Goal: Navigation & Orientation: Find specific page/section

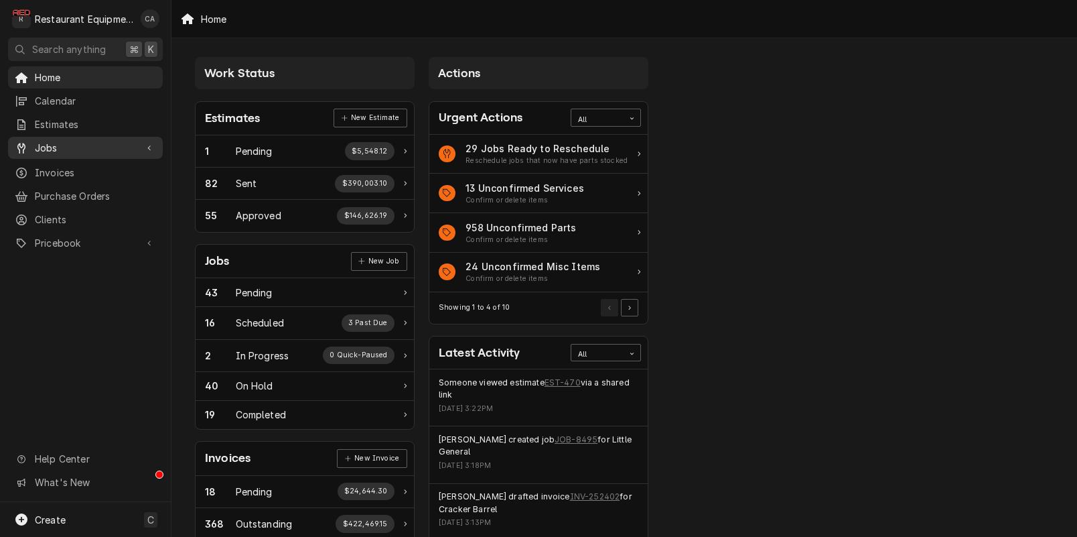
click at [50, 144] on span "Jobs" at bounding box center [85, 148] width 101 height 14
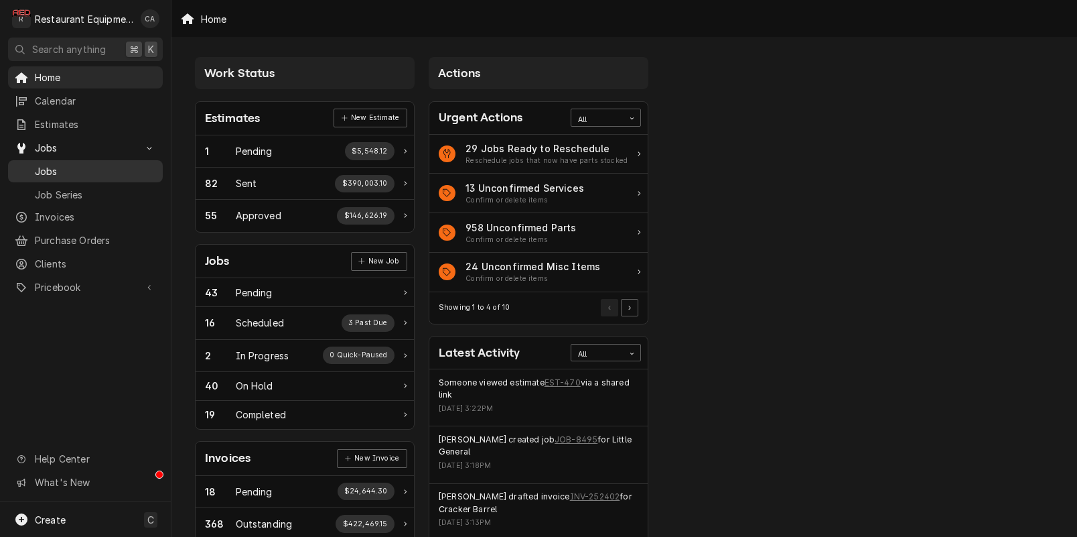
click at [48, 164] on span "Jobs" at bounding box center [95, 171] width 121 height 14
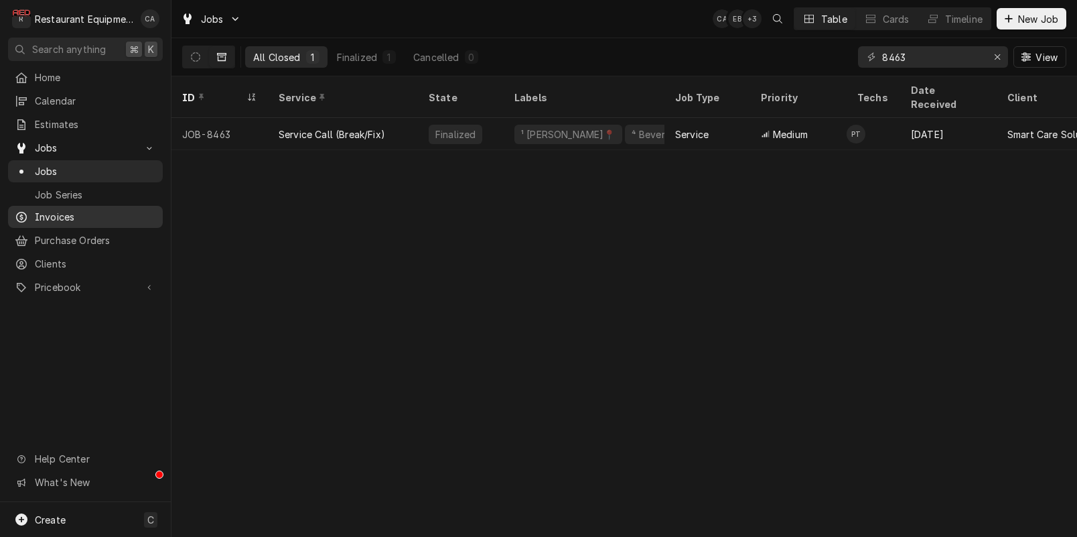
click at [59, 215] on span "Invoices" at bounding box center [95, 217] width 121 height 14
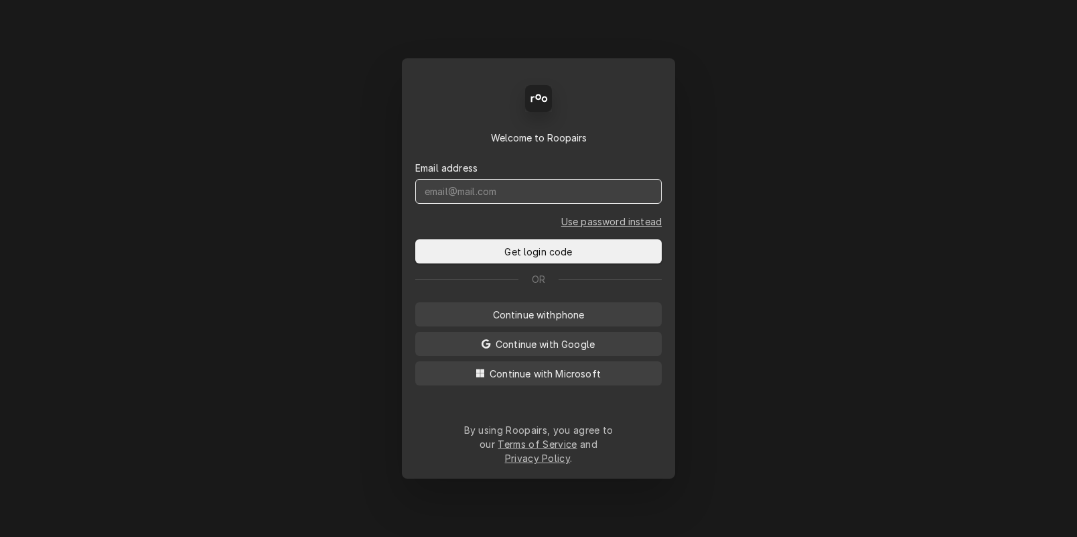
click at [482, 204] on input "Dynamic Content Wrapper" at bounding box center [538, 191] width 247 height 25
type input "cada"
click at [533, 322] on span "Continue with phone" at bounding box center [538, 315] width 97 height 14
click at [494, 200] on input "Dynamic Content Wrapper" at bounding box center [538, 191] width 247 height 25
type input "(304) 237-7292"
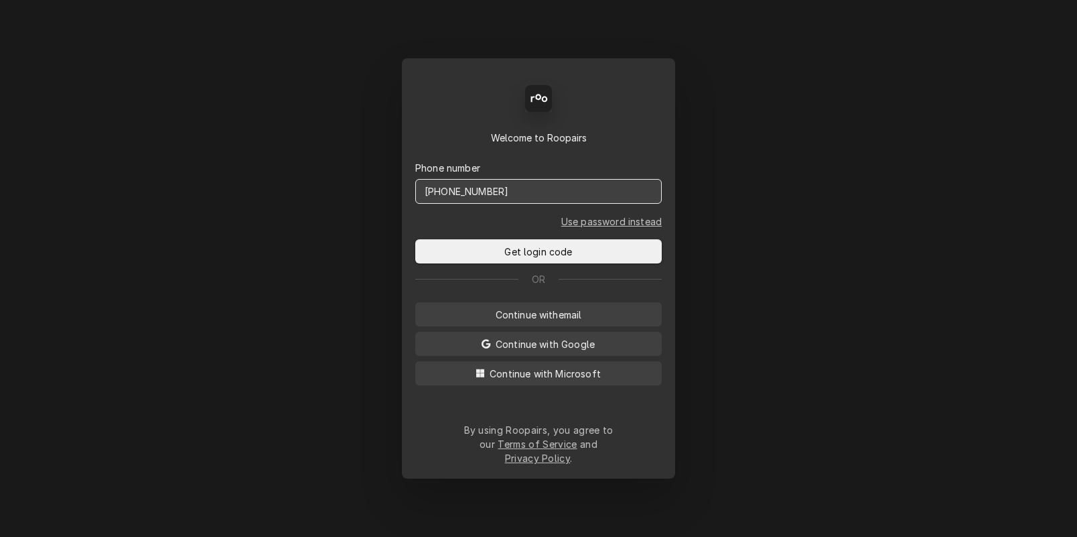
click at [415, 239] on button "Get login code" at bounding box center [538, 251] width 247 height 24
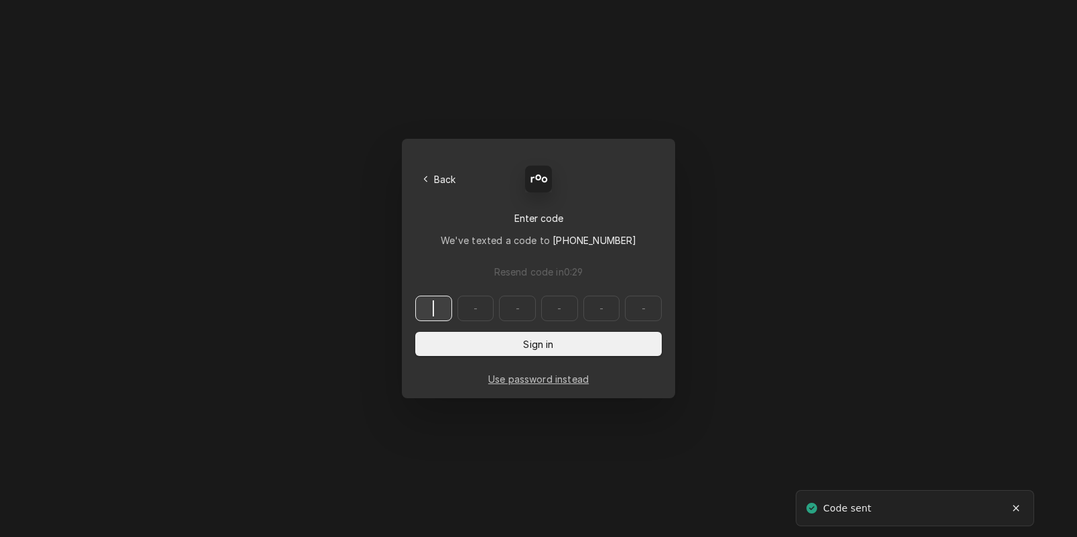
click at [444, 313] on input "Dynamic Content Wrapper" at bounding box center [538, 307] width 247 height 25
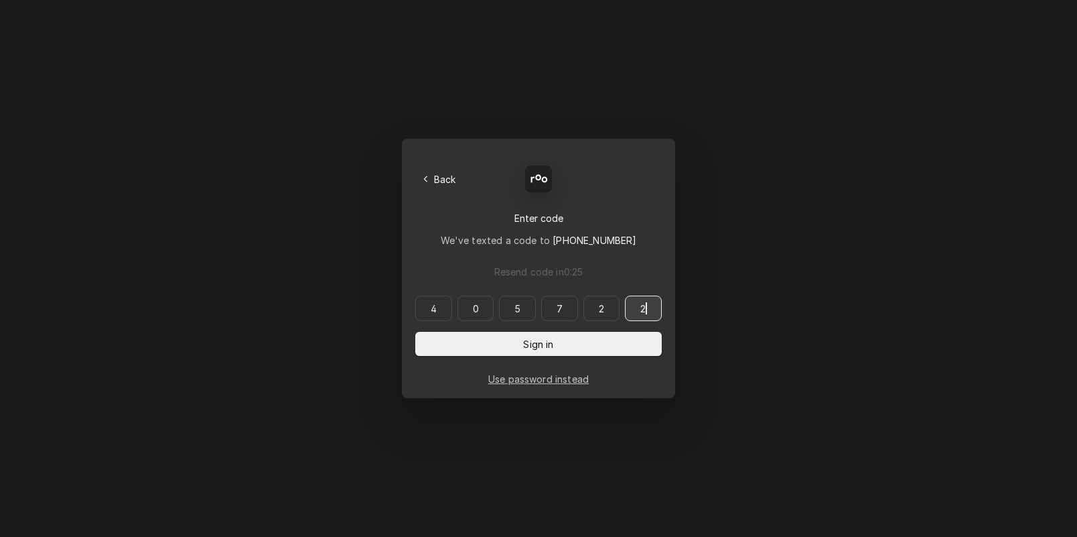
type input "405722"
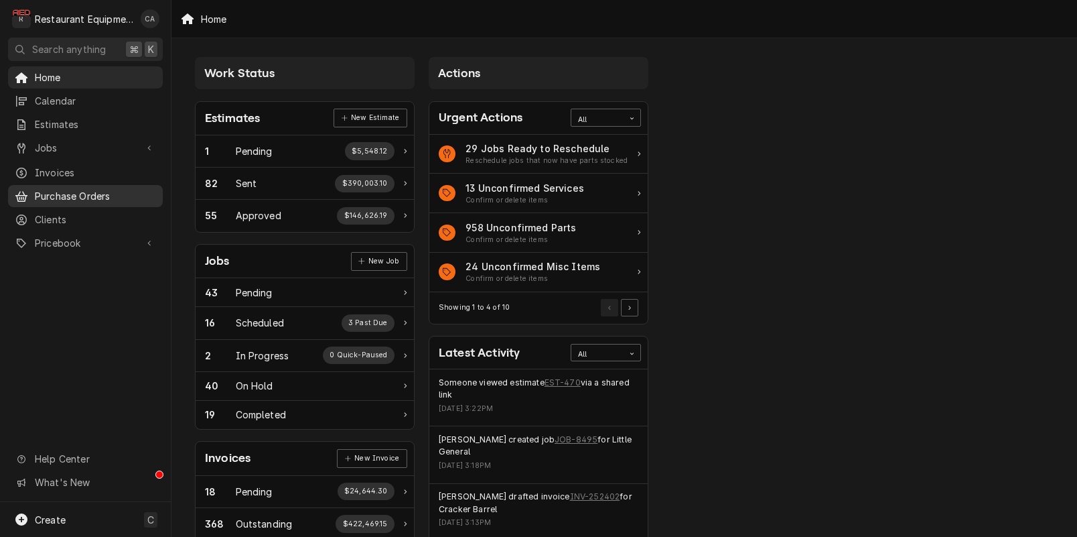
click at [64, 194] on span "Purchase Orders" at bounding box center [95, 196] width 121 height 14
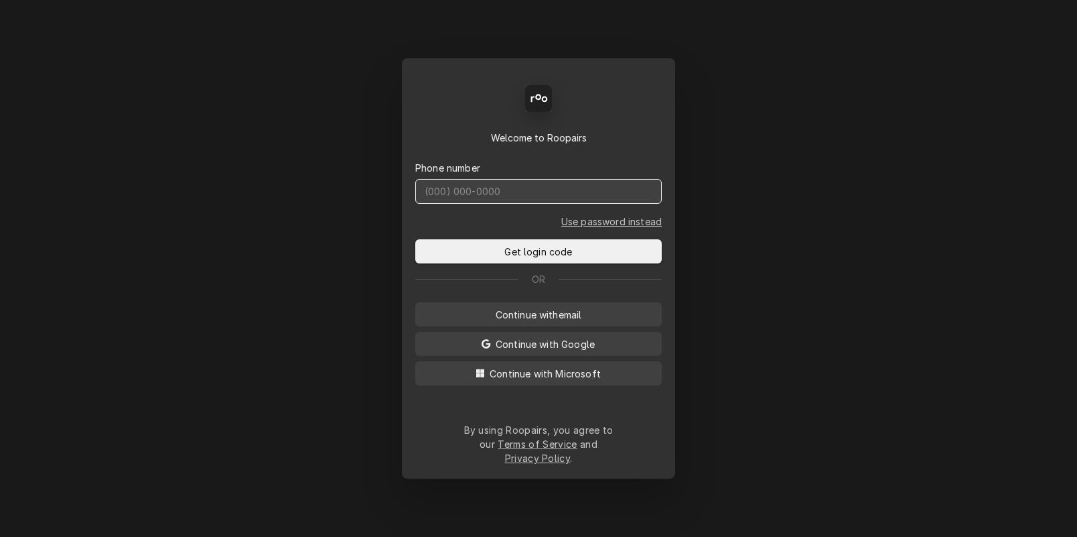
click at [477, 204] on input "Dynamic Content Wrapper" at bounding box center [538, 191] width 247 height 25
type input "[PHONE_NUMBER]"
click at [415, 239] on button "Get login code" at bounding box center [538, 251] width 247 height 24
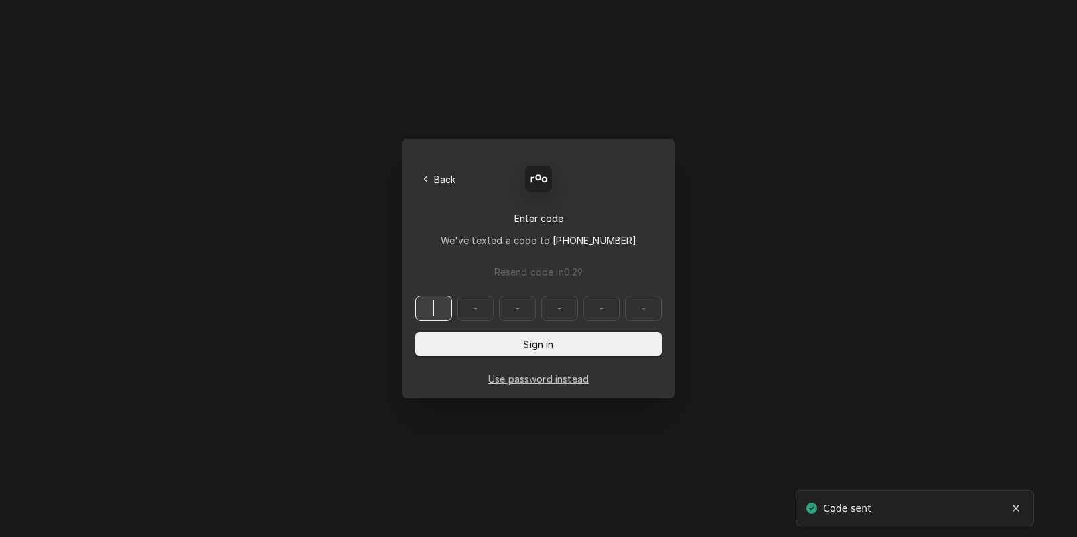
click at [441, 309] on input "Dynamic Content Wrapper" at bounding box center [538, 307] width 247 height 25
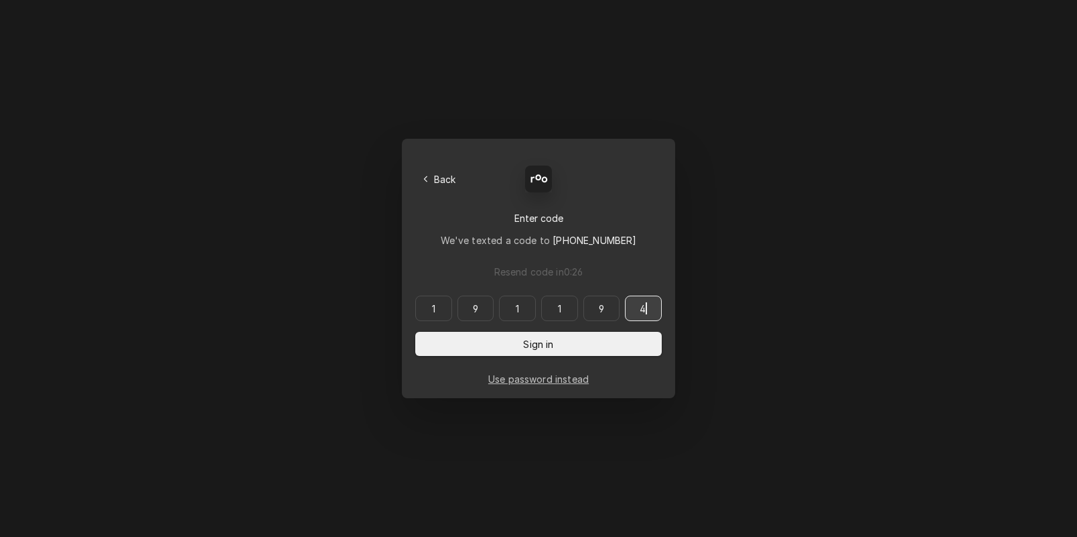
type input "191194"
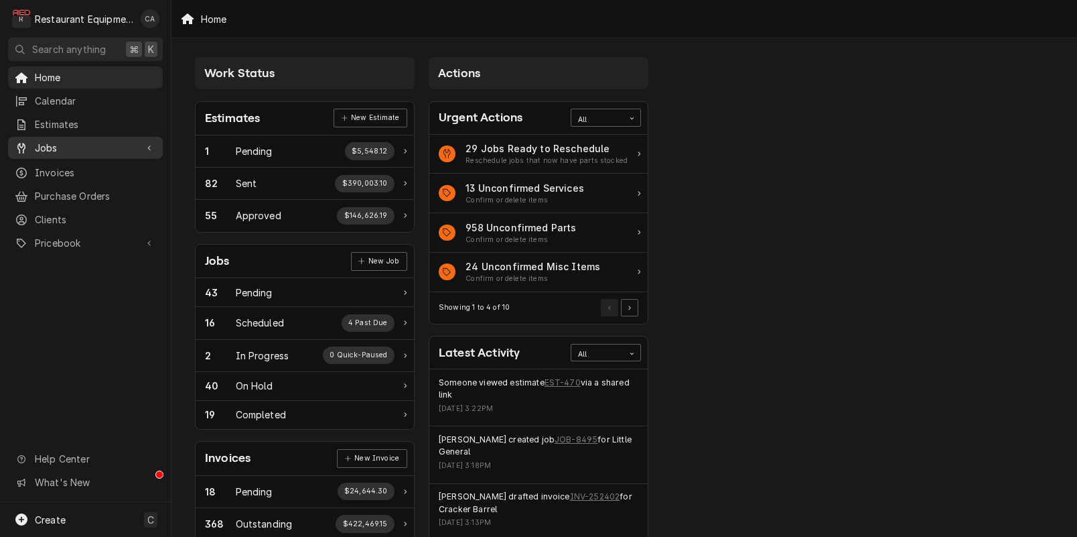
click at [57, 141] on span "Jobs" at bounding box center [85, 148] width 101 height 14
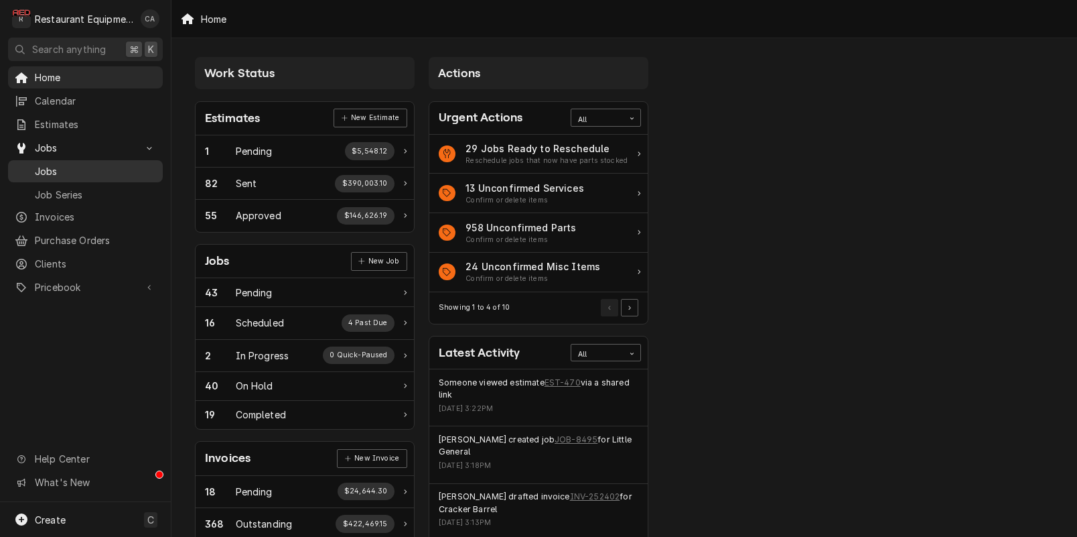
click at [53, 165] on span "Jobs" at bounding box center [95, 171] width 121 height 14
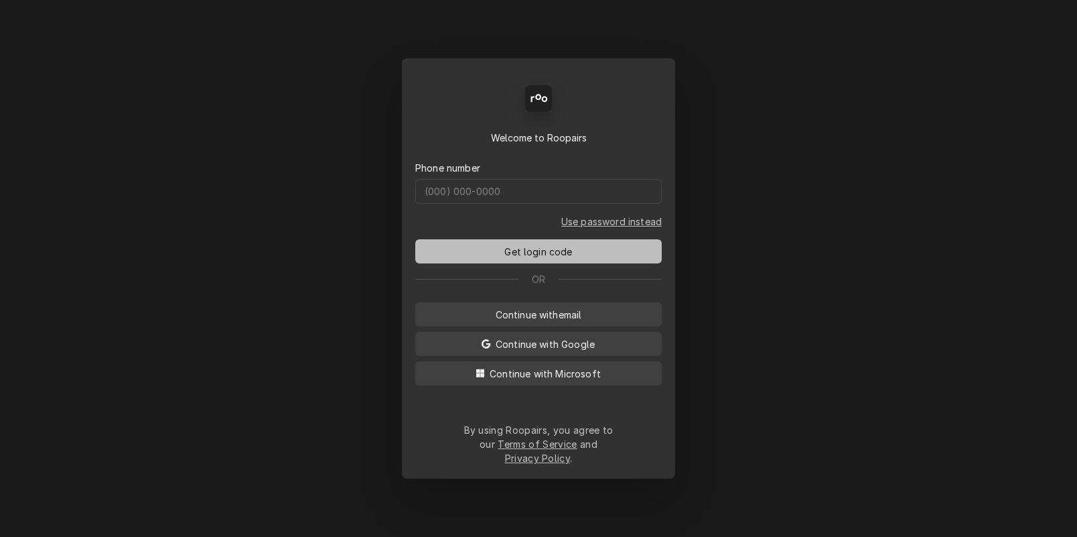
click at [533, 259] on span "Get login code" at bounding box center [538, 252] width 73 height 14
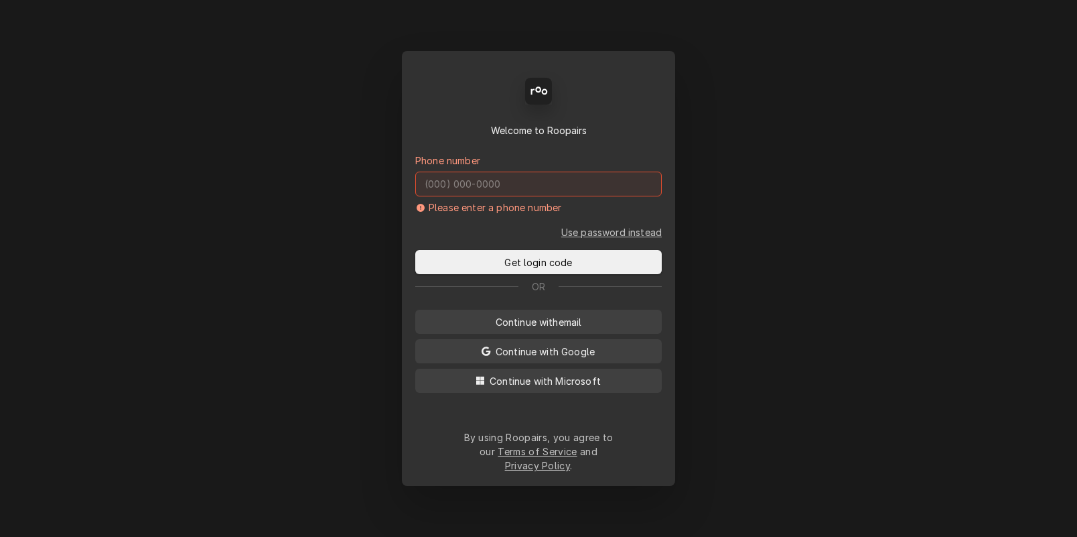
click at [511, 196] on input "Dynamic Content Wrapper" at bounding box center [538, 184] width 247 height 25
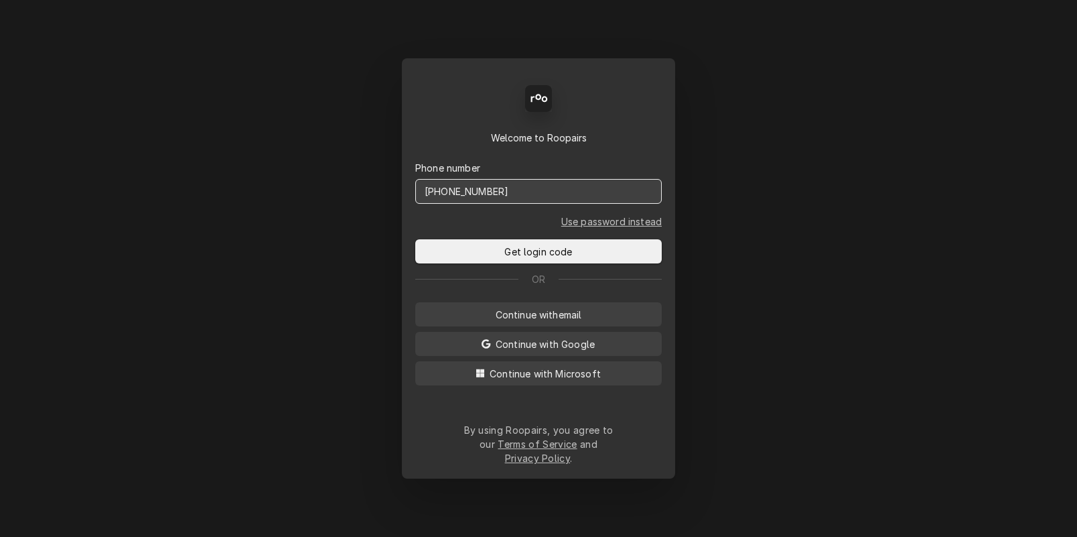
type input "[PHONE_NUMBER]"
click at [415, 239] on button "Get login code" at bounding box center [538, 251] width 247 height 24
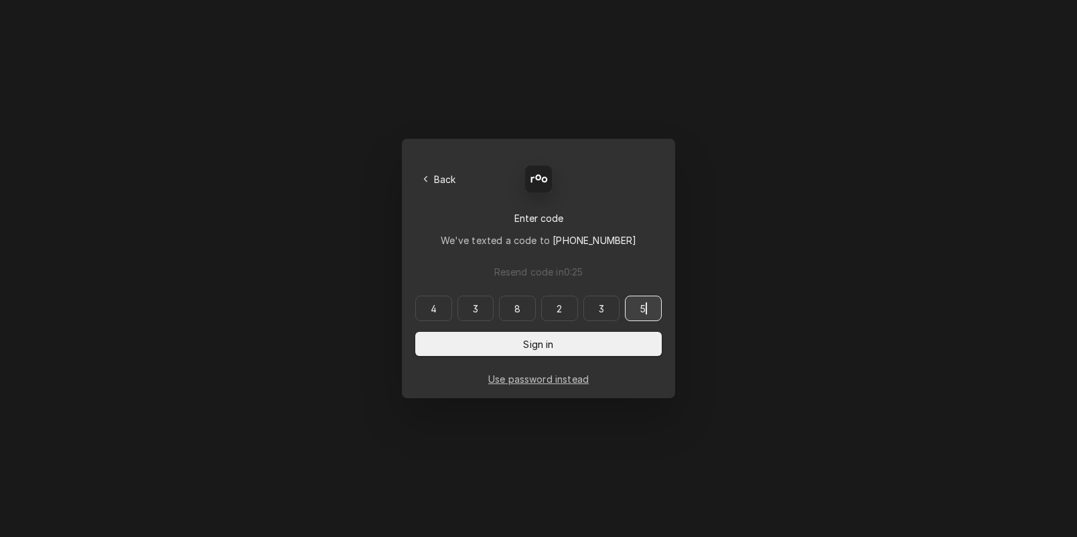
type input "438235"
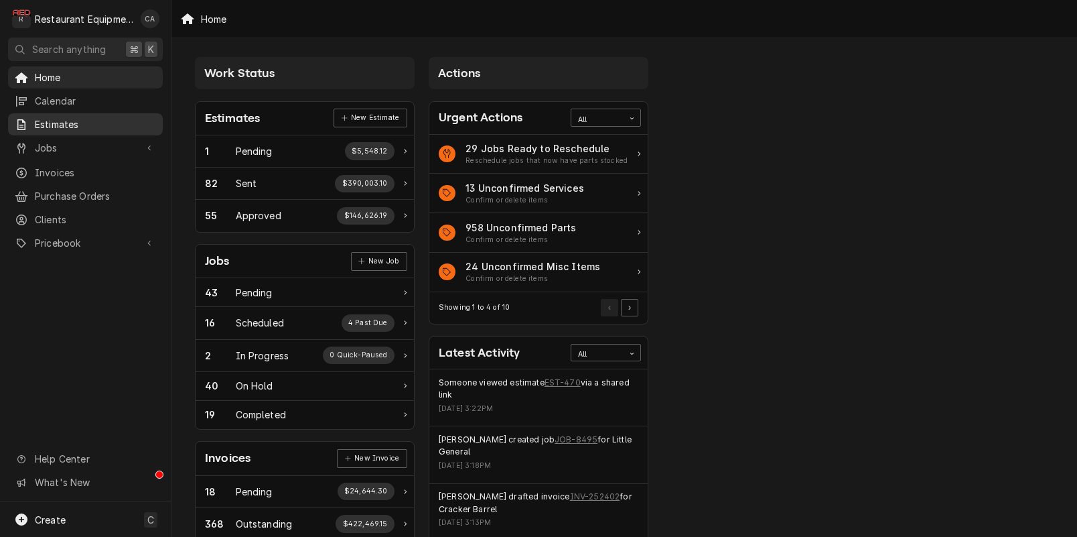
click at [56, 125] on span "Estimates" at bounding box center [95, 124] width 121 height 14
